Goal: Information Seeking & Learning: Learn about a topic

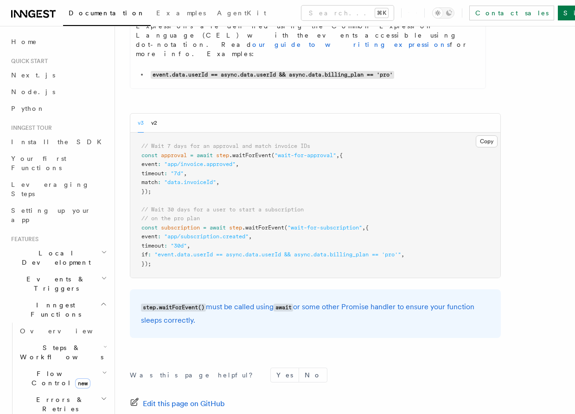
scroll to position [54, 0]
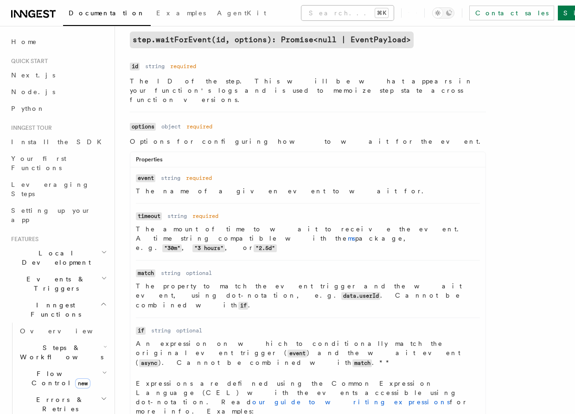
click at [301, 12] on button "Search... ⌘K" at bounding box center [347, 13] width 92 height 15
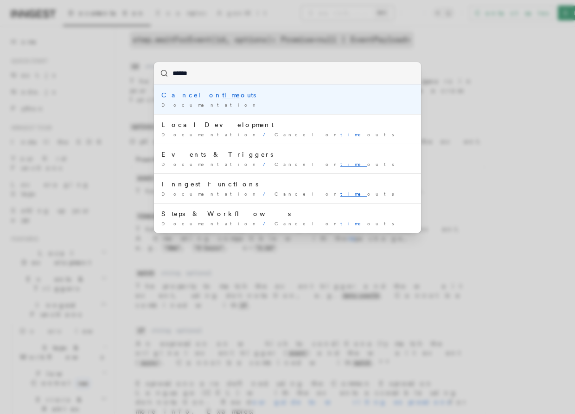
type input "*******"
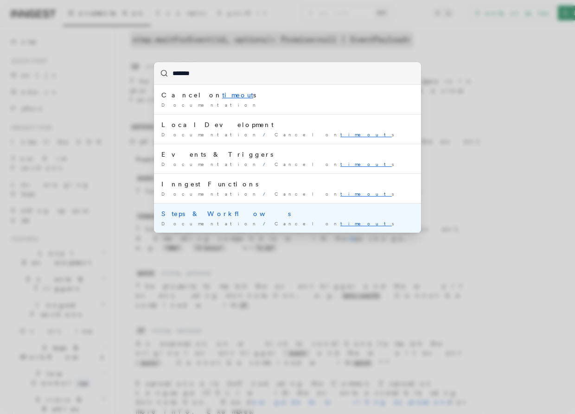
click at [259, 213] on div "Steps & Workflows" at bounding box center [287, 213] width 252 height 9
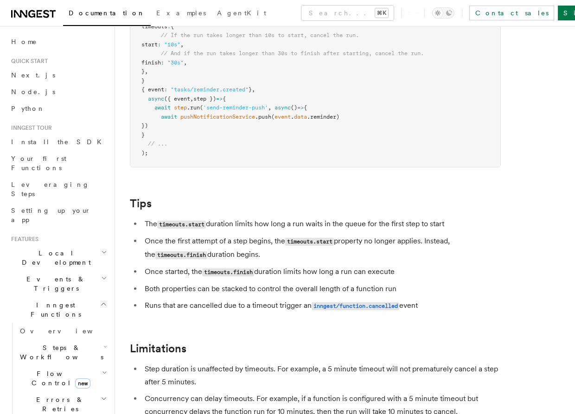
scroll to position [871, 0]
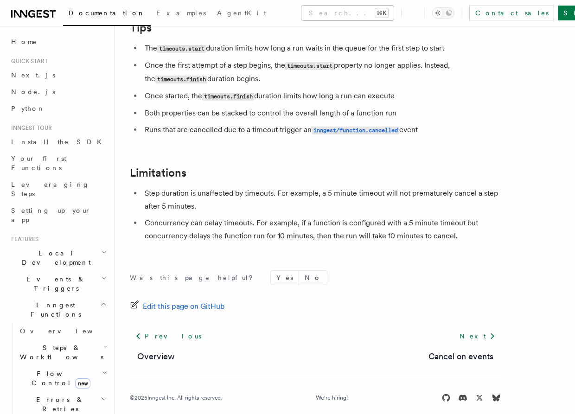
click at [301, 17] on button "Search... ⌘K" at bounding box center [347, 13] width 92 height 15
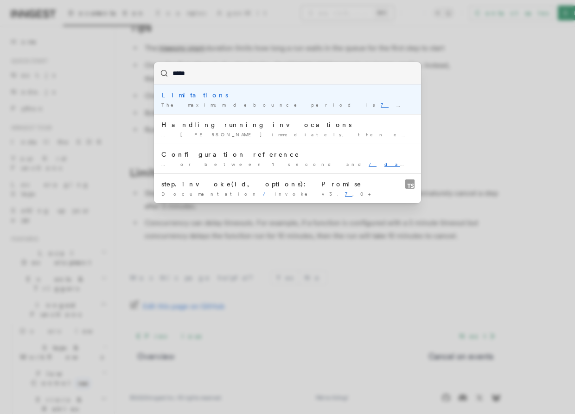
type input "******"
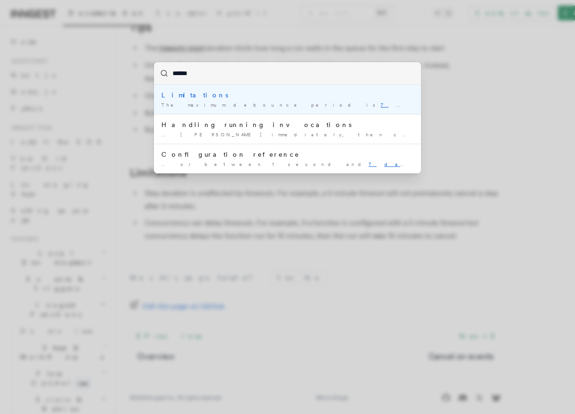
click at [268, 94] on div "Limitations" at bounding box center [287, 94] width 252 height 9
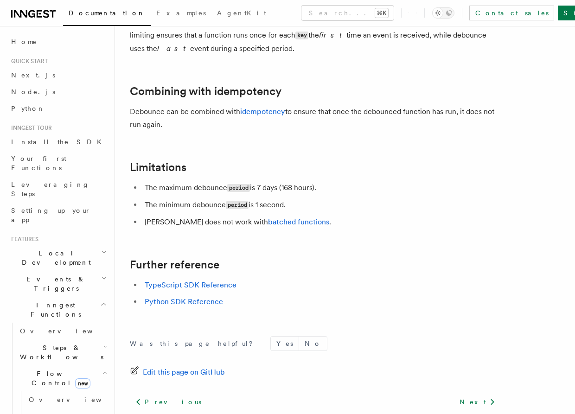
scroll to position [923, 0]
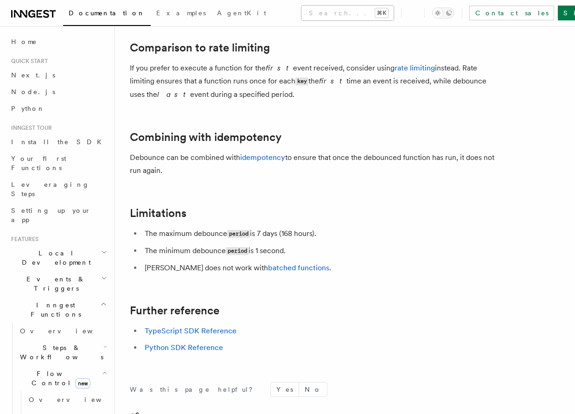
click at [308, 14] on button "Search... ⌘K" at bounding box center [347, 13] width 92 height 15
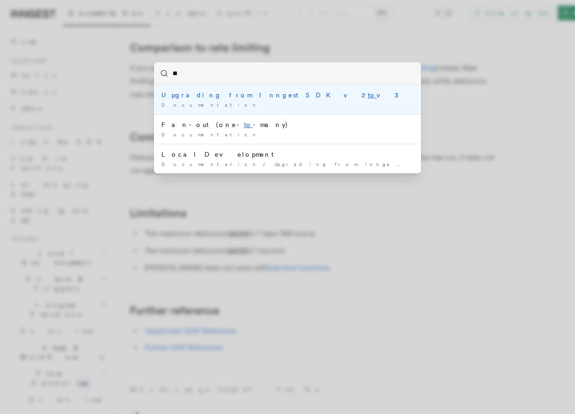
type input "*"
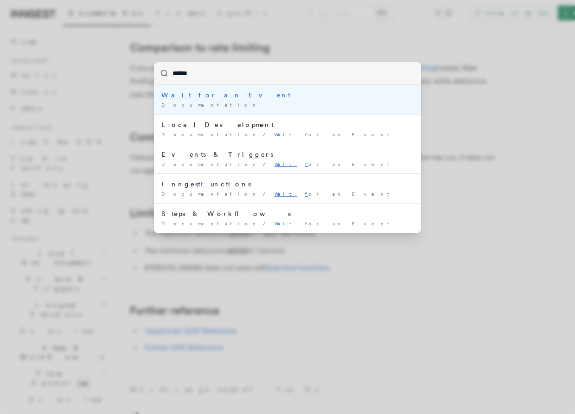
type input "*******"
click at [213, 94] on div "Wait fo r an Event" at bounding box center [287, 94] width 252 height 9
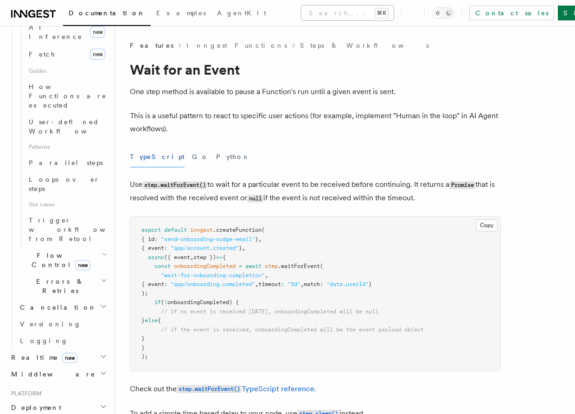
click at [301, 8] on button "Search... ⌘K" at bounding box center [347, 13] width 92 height 15
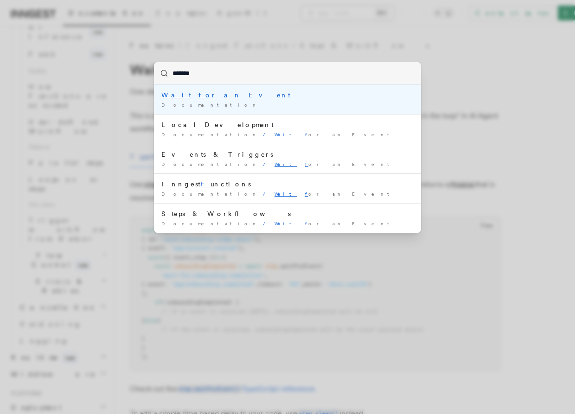
type input "********"
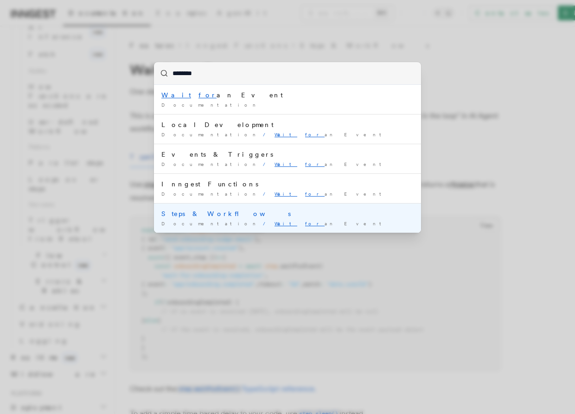
click at [246, 220] on div "Documentation / Wait for an Event /" at bounding box center [287, 223] width 252 height 7
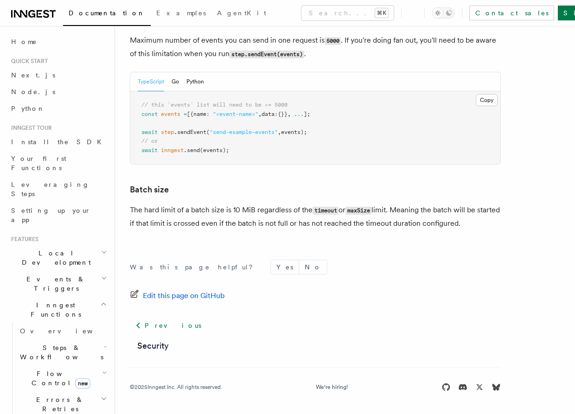
scroll to position [95, 0]
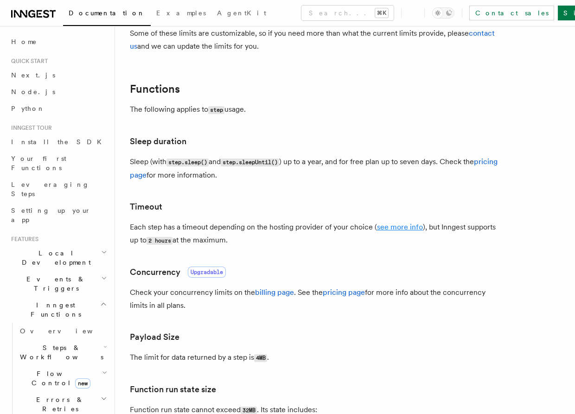
click at [405, 227] on link "see more info" at bounding box center [400, 226] width 46 height 9
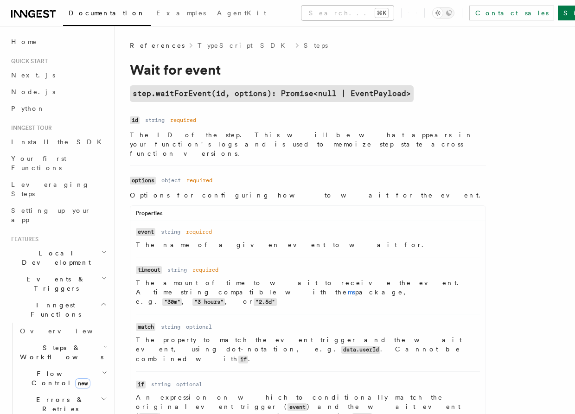
click at [313, 15] on button "Search... ⌘K" at bounding box center [347, 13] width 92 height 15
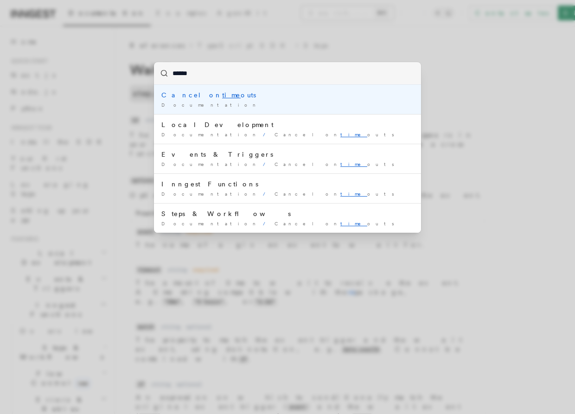
type input "*******"
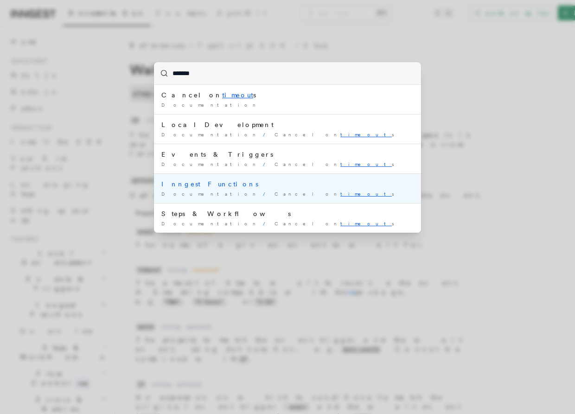
click at [203, 188] on div "Inngest Functions" at bounding box center [287, 183] width 252 height 9
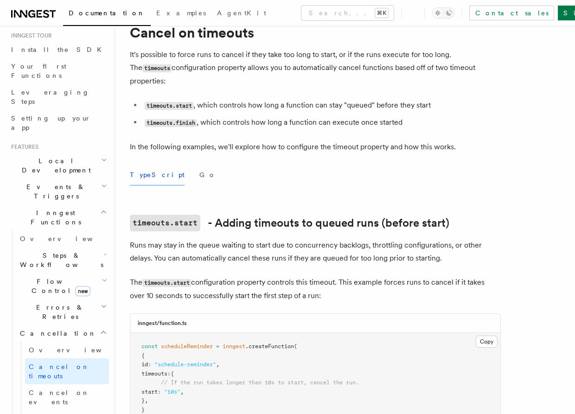
scroll to position [102, 0]
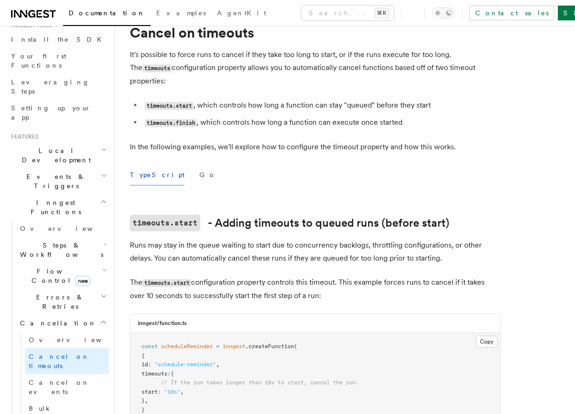
click at [87, 237] on h2 "Steps & Workflows" at bounding box center [62, 250] width 93 height 26
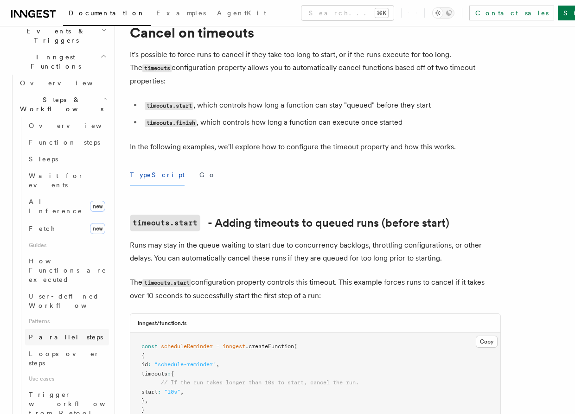
scroll to position [196, 0]
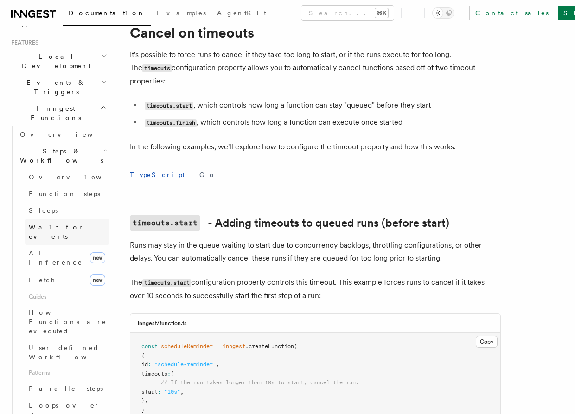
click at [82, 219] on link "Wait for events" at bounding box center [67, 232] width 84 height 26
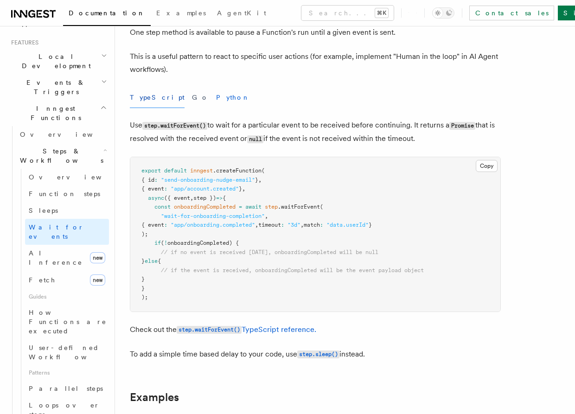
scroll to position [539, 0]
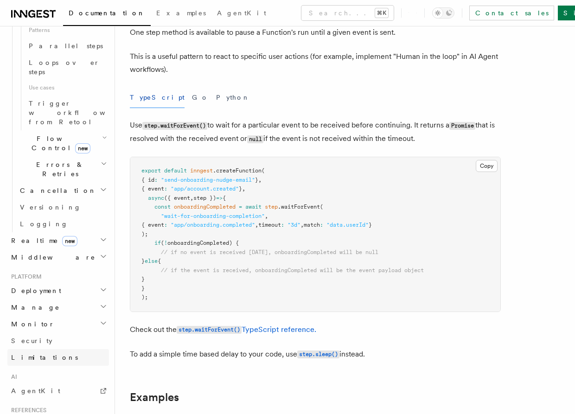
click at [43, 349] on link "Limitations" at bounding box center [57, 357] width 101 height 17
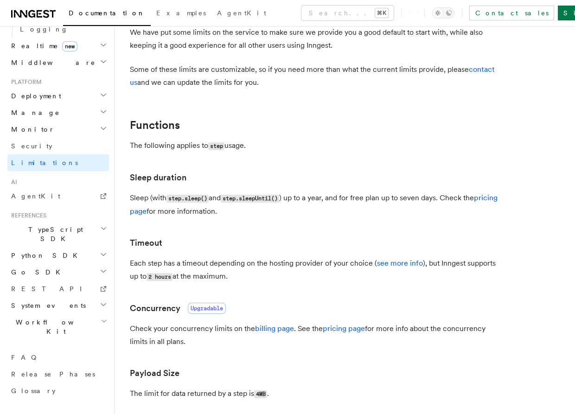
scroll to position [328, 0]
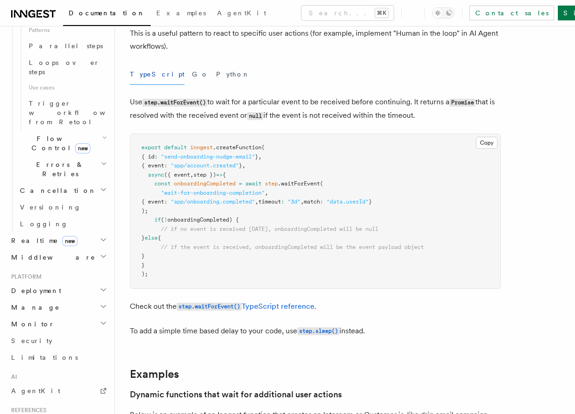
scroll to position [462, 0]
